Goal: Information Seeking & Learning: Learn about a topic

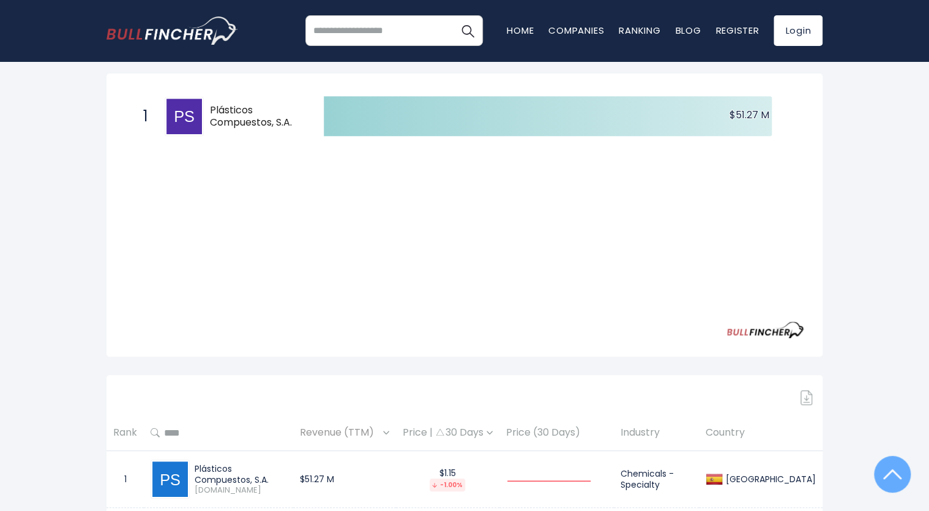
scroll to position [61, 0]
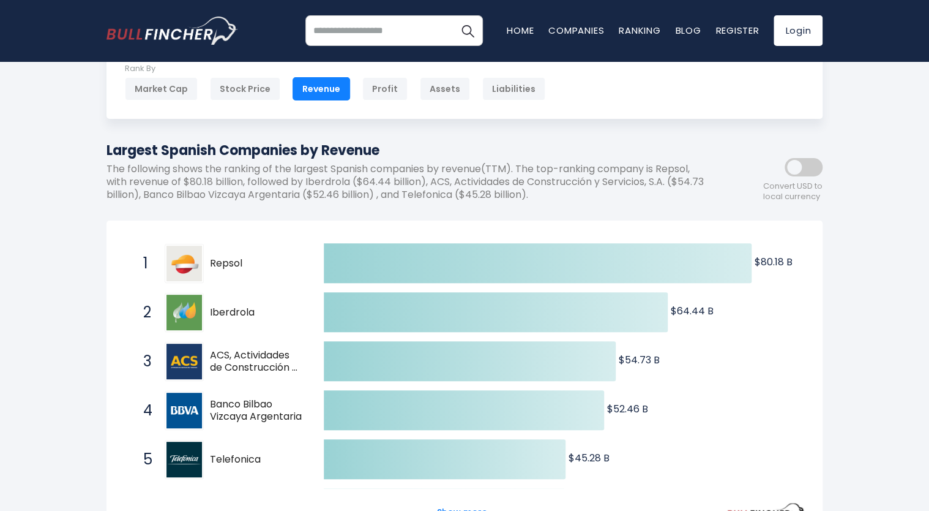
scroll to position [122, 0]
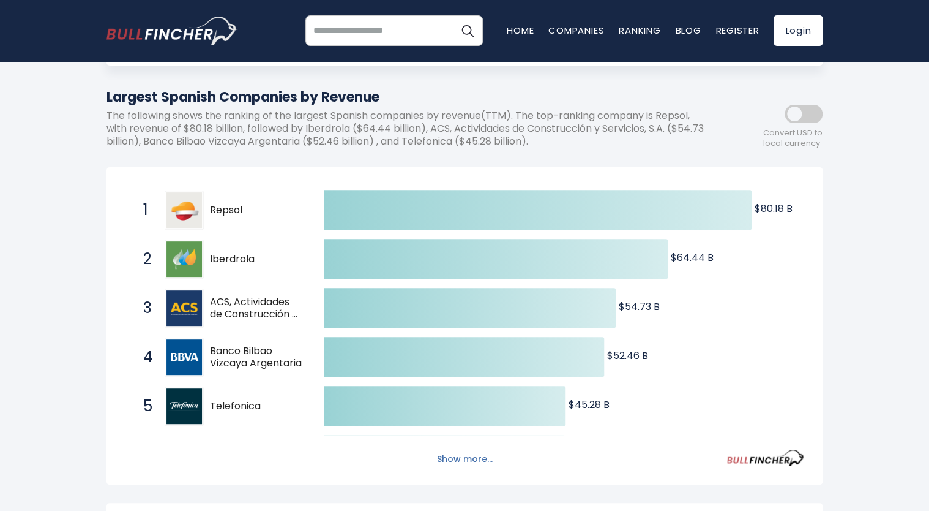
click at [467, 458] on button "Show more..." at bounding box center [465, 459] width 70 height 20
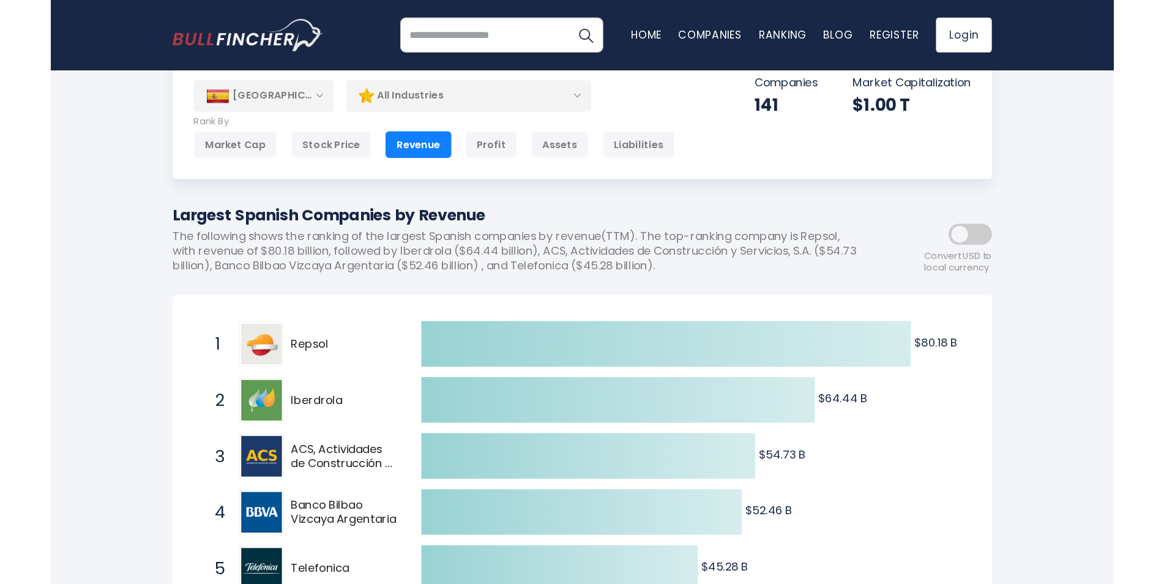
scroll to position [0, 0]
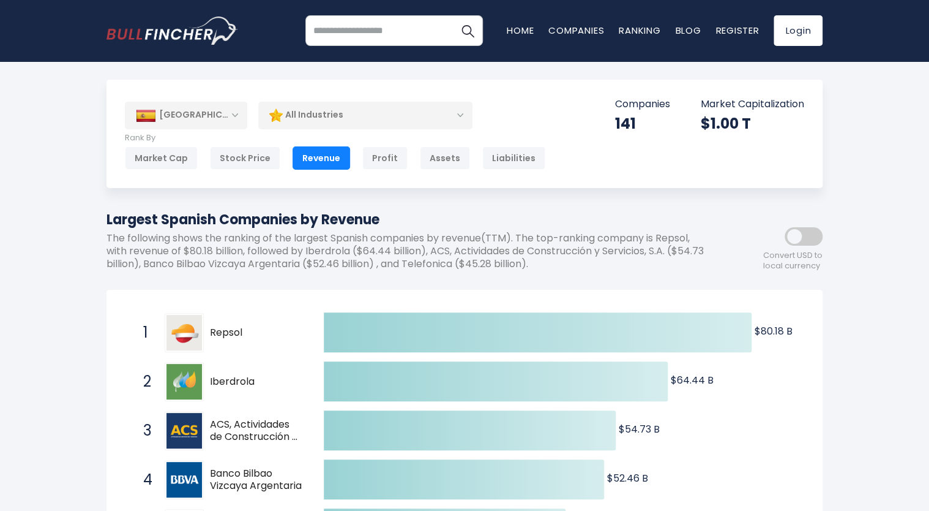
click at [427, 117] on div "All Industries" at bounding box center [365, 115] width 214 height 28
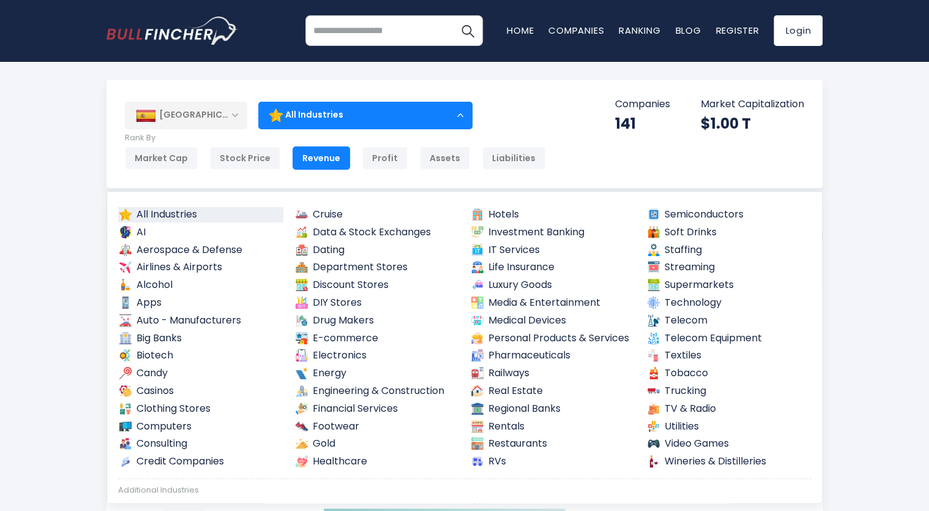
click at [432, 119] on div "All Industries" at bounding box center [365, 115] width 214 height 28
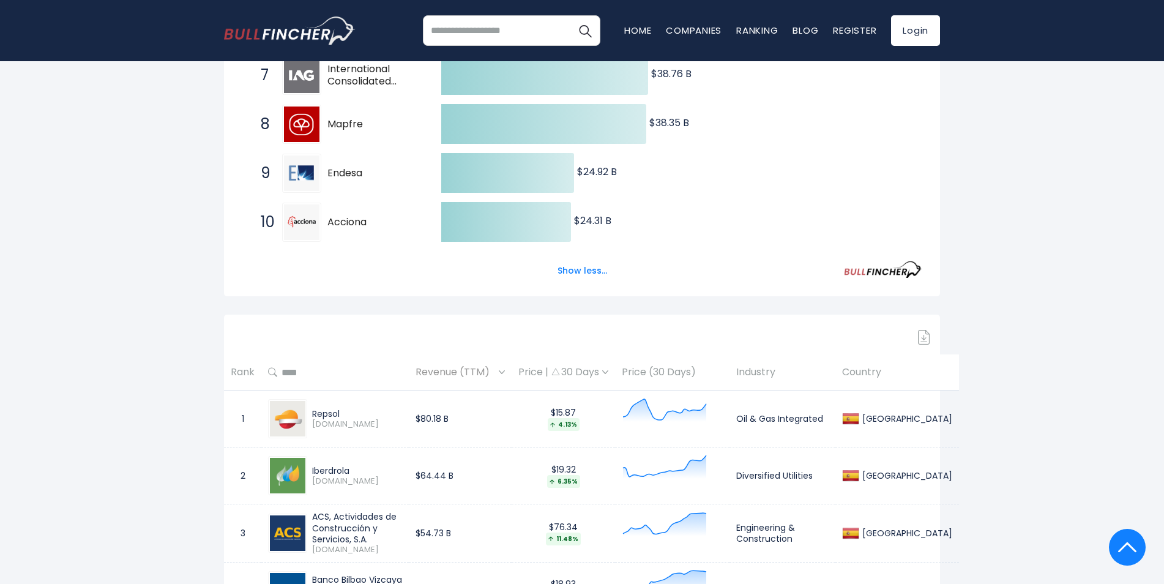
scroll to position [796, 0]
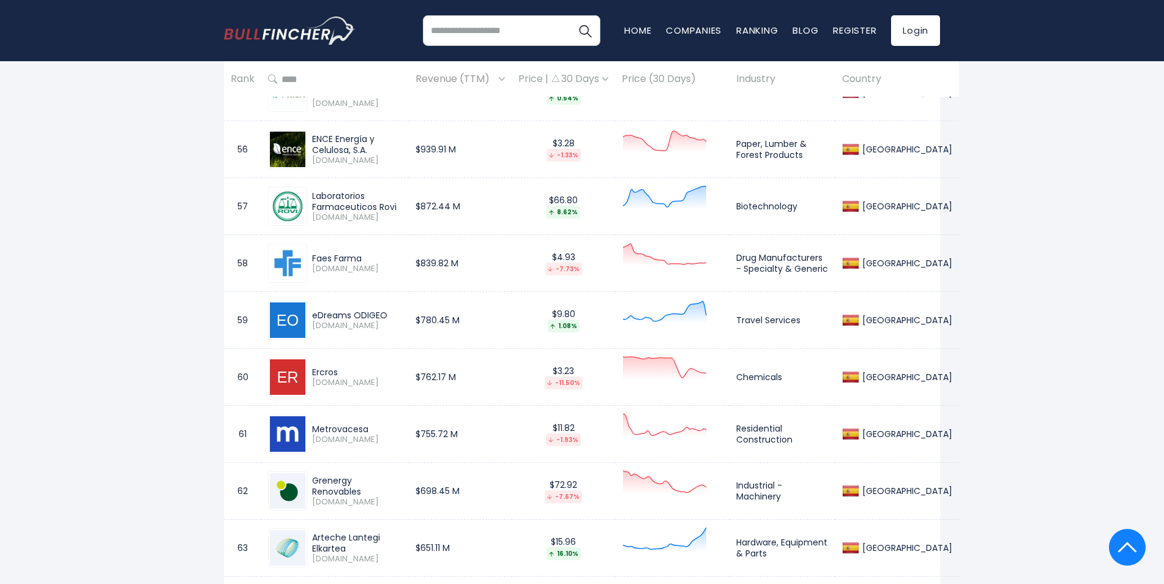
scroll to position [3980, 0]
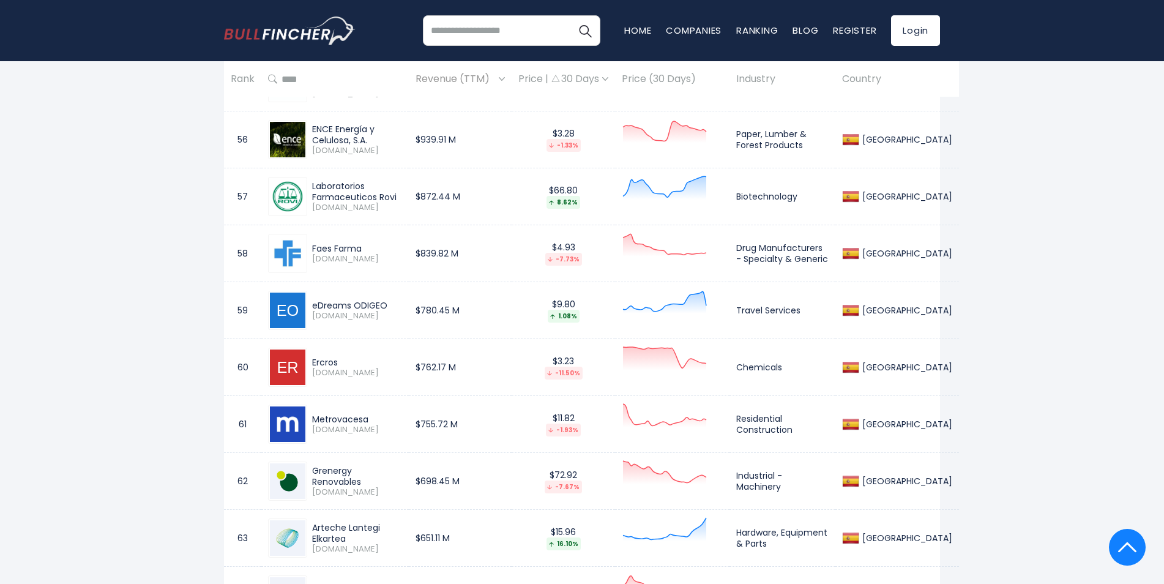
click at [496, 83] on span "Revenue (TTM)" at bounding box center [456, 79] width 80 height 19
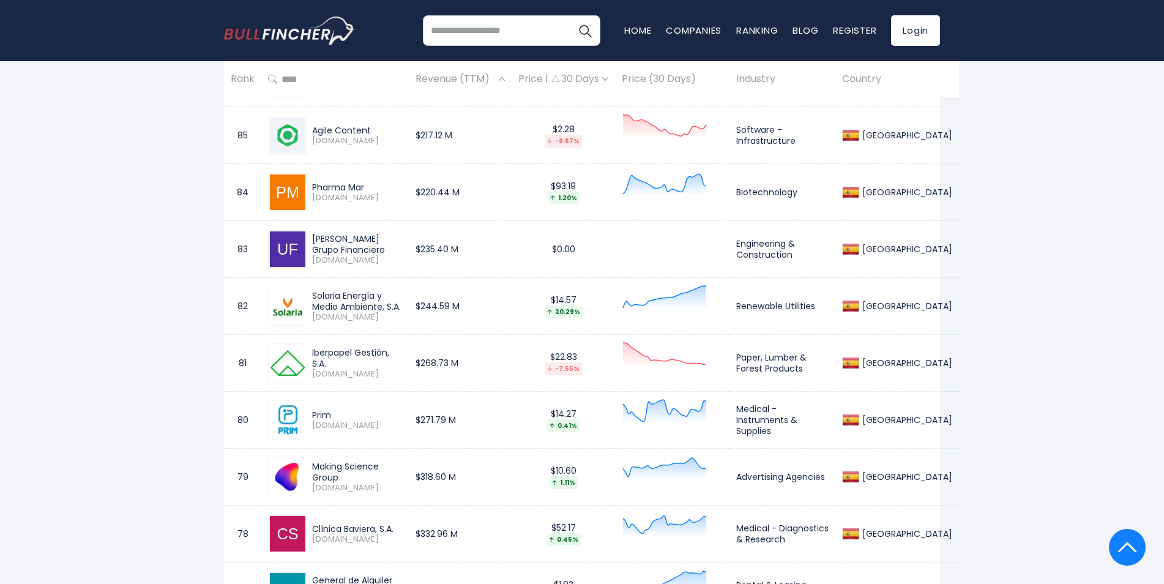
click at [496, 77] on span "Revenue (TTM)" at bounding box center [456, 79] width 80 height 19
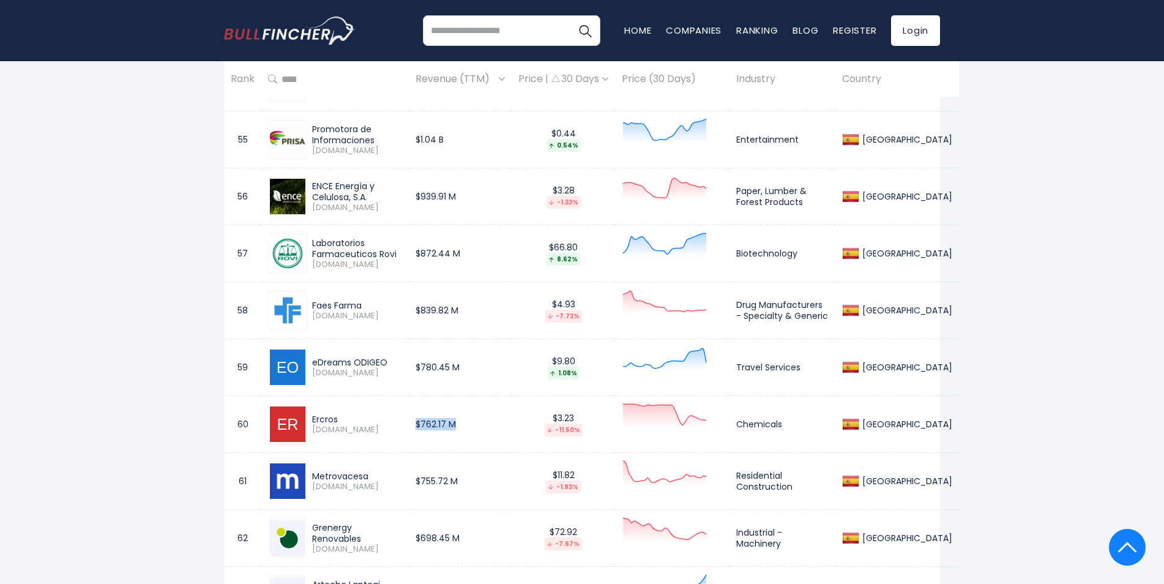
drag, startPoint x: 496, startPoint y: 408, endPoint x: 440, endPoint y: 408, distance: 56.3
click at [440, 407] on td "$762.17 M" at bounding box center [460, 424] width 103 height 57
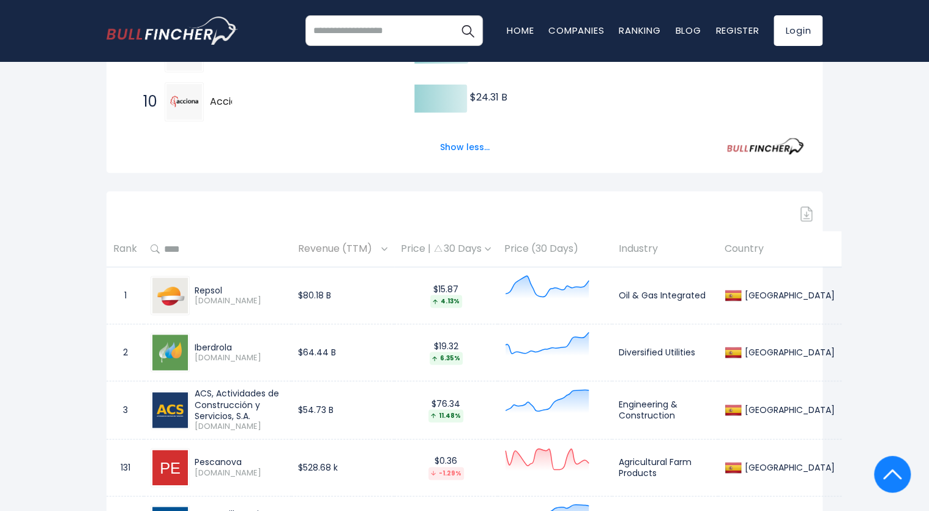
scroll to position [673, 0]
